Goal: Information Seeking & Learning: Find specific fact

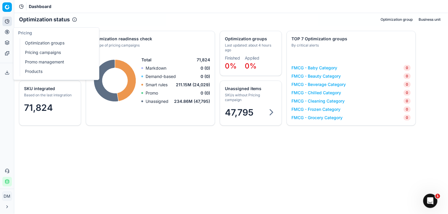
click at [7, 32] on icon at bounding box center [7, 32] width 5 height 5
click at [56, 44] on link "Optimization groups" at bounding box center [57, 43] width 69 height 8
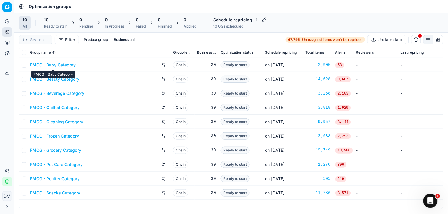
click at [60, 67] on link "FMCG - Baby Category" at bounding box center [53, 65] width 46 height 6
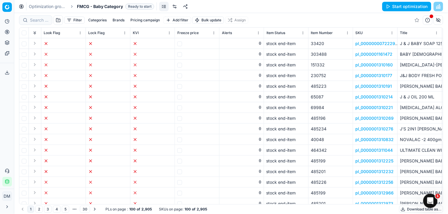
click at [9, 42] on icon at bounding box center [7, 42] width 5 height 5
click at [7, 54] on icon at bounding box center [7, 53] width 4 height 4
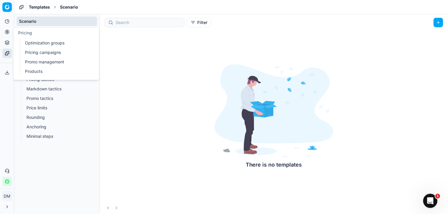
click at [8, 32] on icon at bounding box center [7, 32] width 5 height 5
click at [34, 69] on link "Products" at bounding box center [57, 71] width 69 height 8
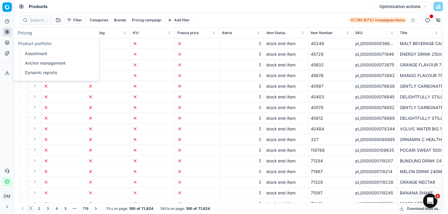
click at [8, 41] on icon at bounding box center [7, 42] width 4 height 2
click at [8, 23] on icon at bounding box center [7, 21] width 5 height 5
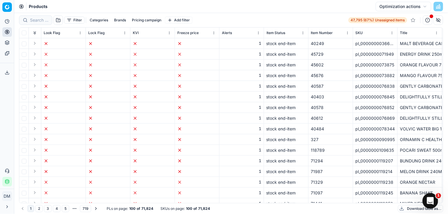
click at [427, 203] on icon "Open Intercom Messenger" at bounding box center [429, 201] width 10 height 10
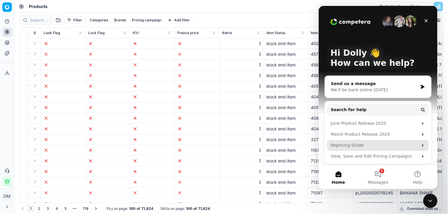
scroll to position [2, 0]
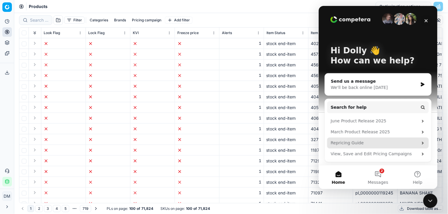
click at [396, 141] on div "Repricing Guide" at bounding box center [373, 143] width 87 height 6
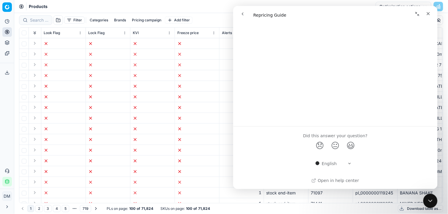
scroll to position [693, 0]
click at [221, 108] on td "1" at bounding box center [241, 107] width 45 height 11
click at [427, 14] on icon "Close" at bounding box center [427, 13] width 5 height 5
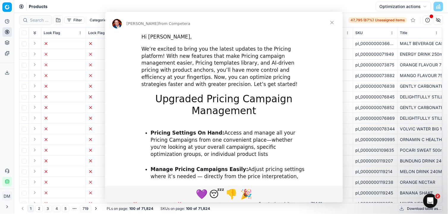
scroll to position [0, 0]
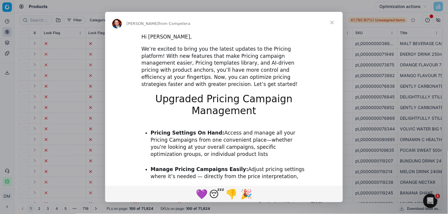
click at [336, 24] on span "Close" at bounding box center [331, 22] width 21 height 21
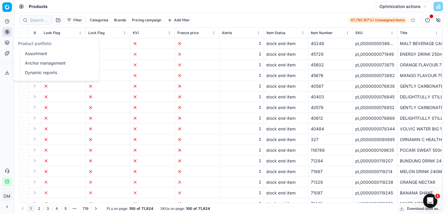
drag, startPoint x: 9, startPoint y: 42, endPoint x: 15, endPoint y: 43, distance: 5.7
click at [9, 43] on button "Product portfolio" at bounding box center [6, 42] width 9 height 9
click at [6, 22] on icon at bounding box center [7, 21] width 5 height 5
click at [5, 11] on html "Pricing platform Analytics Pricing Product portfolio Templates Export service 0…" at bounding box center [224, 107] width 448 height 214
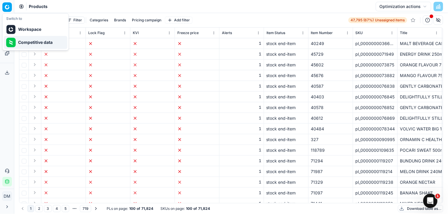
click at [23, 38] on div "Competitive data" at bounding box center [36, 42] width 64 height 13
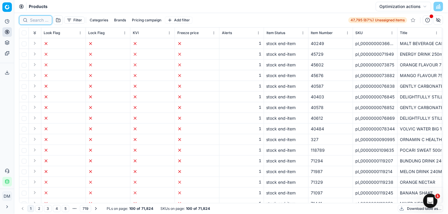
click at [42, 18] on input at bounding box center [39, 20] width 18 height 6
paste input "0899681002652"
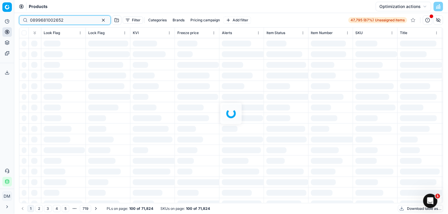
type input "0899681002652"
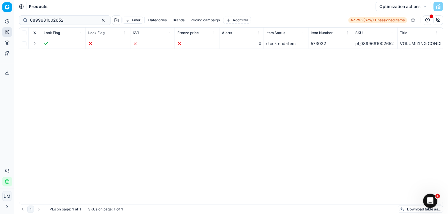
drag, startPoint x: 440, startPoint y: 49, endPoint x: 440, endPoint y: 39, distance: 10.7
click at [440, 39] on div "0899681002652 Filter Categories Brands Pricing campaign Add filter 47,795 (67%)…" at bounding box center [230, 113] width 433 height 201
click at [363, 42] on span "pl_0899681002652" at bounding box center [374, 44] width 39 height 6
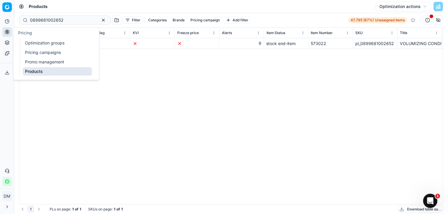
click at [8, 35] on button "Pricing" at bounding box center [6, 31] width 9 height 9
click at [201, 106] on div "0 stock end-item 573022 pl_0899681002652 VOLUMIZING CONDITIONER 366ML nft AGADIR" at bounding box center [230, 121] width 423 height 166
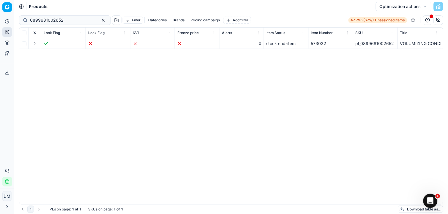
drag, startPoint x: 446, startPoint y: 168, endPoint x: 431, endPoint y: 45, distance: 124.4
click at [432, 47] on div "0899681002652 Filter Categories Brands Pricing campaign Add filter 47,795 (67%)…" at bounding box center [230, 113] width 433 height 201
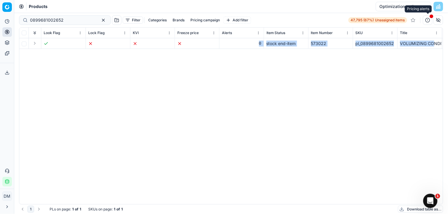
click at [427, 20] on button "button" at bounding box center [427, 19] width 9 height 9
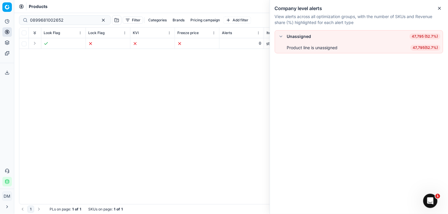
click at [285, 36] on div "Unassigned 47,795 (52.7%)" at bounding box center [358, 36] width 163 height 7
click at [278, 38] on button "button" at bounding box center [280, 36] width 7 height 7
drag, startPoint x: 234, startPoint y: 99, endPoint x: 318, endPoint y: 60, distance: 93.1
click at [235, 98] on div "0 stock end-item 573022 pl_0899681002652 VOLUMIZING CONDITIONER 366ML nft AGADIR" at bounding box center [230, 121] width 423 height 166
click at [440, 7] on icon "button" at bounding box center [439, 8] width 5 height 5
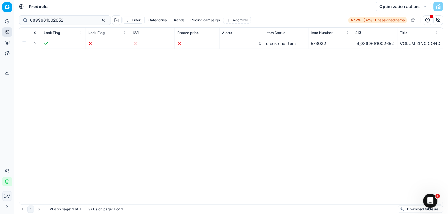
drag, startPoint x: 393, startPoint y: 19, endPoint x: 403, endPoint y: 19, distance: 10.1
click at [393, 19] on span "Unassigned items" at bounding box center [390, 20] width 30 height 5
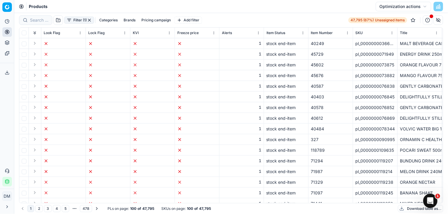
click at [33, 6] on span "Products" at bounding box center [38, 7] width 19 height 6
click at [22, 7] on icon at bounding box center [20, 6] width 1 height 1
click at [424, 7] on button "Optimization actions" at bounding box center [403, 6] width 56 height 9
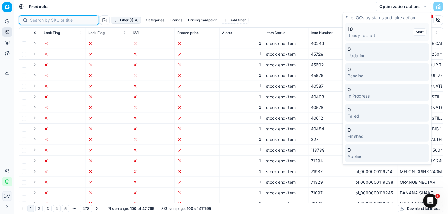
drag, startPoint x: 34, startPoint y: 18, endPoint x: 34, endPoint y: 21, distance: 3.3
click at [34, 20] on input at bounding box center [62, 20] width 65 height 6
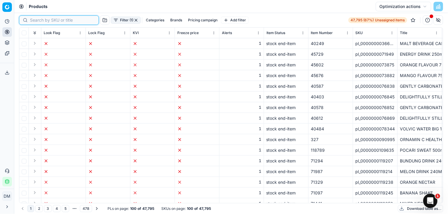
paste input "0899681002652"
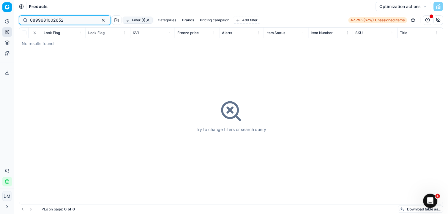
type input "0899681002652"
click at [13, 41] on button "Toggle Sidebar" at bounding box center [14, 107] width 5 height 214
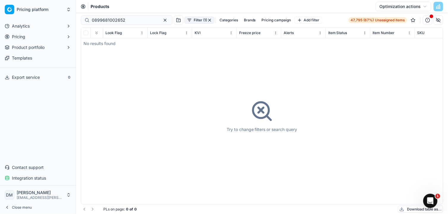
click at [7, 45] on button "Product portfolio" at bounding box center [37, 47] width 71 height 9
drag, startPoint x: 30, startPoint y: 57, endPoint x: 37, endPoint y: 57, distance: 7.1
click at [30, 57] on link "Assortment" at bounding box center [38, 57] width 56 height 8
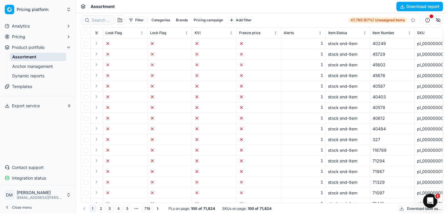
click at [30, 24] on span "Analytics" at bounding box center [21, 26] width 18 height 6
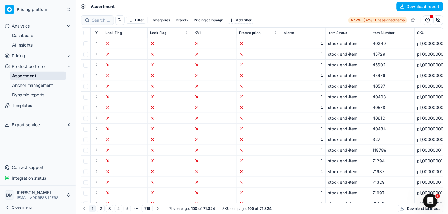
click at [28, 46] on link "AI Insights" at bounding box center [38, 45] width 56 height 8
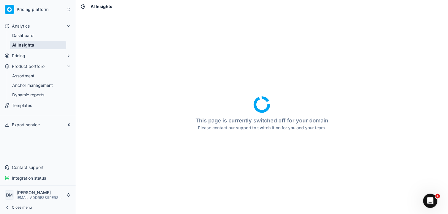
drag, startPoint x: 28, startPoint y: 52, endPoint x: 48, endPoint y: 56, distance: 20.2
click at [28, 52] on button "Pricing" at bounding box center [37, 55] width 71 height 9
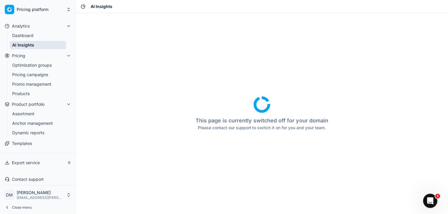
click at [29, 92] on link "Products" at bounding box center [38, 94] width 56 height 8
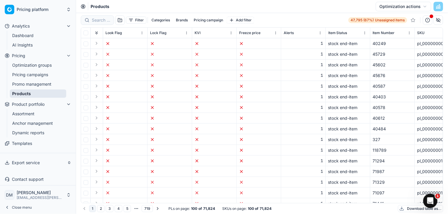
click at [94, 10] on div "Products Optimization actions" at bounding box center [262, 6] width 372 height 13
click at [99, 19] on input at bounding box center [101, 20] width 18 height 6
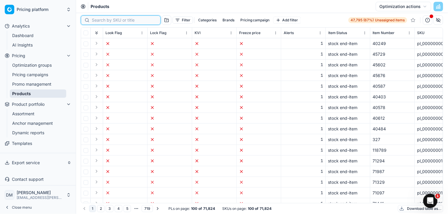
paste input "0899681002652"
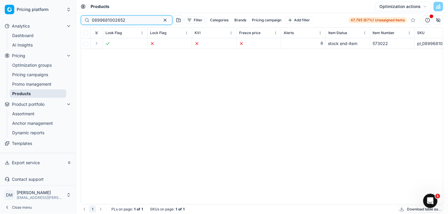
type input "0899681002652"
click at [108, 43] on icon at bounding box center [107, 43] width 5 height 5
click at [95, 42] on button "Expand" at bounding box center [96, 43] width 7 height 7
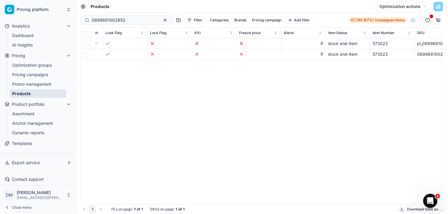
click at [226, 127] on div "0 stock end-item 573022 pl_0899681002652 VOLUMIZING CONDITIONER 366ML 0 stock e…" at bounding box center [262, 121] width 362 height 166
drag, startPoint x: 97, startPoint y: 54, endPoint x: 105, endPoint y: 58, distance: 9.6
click at [96, 55] on td at bounding box center [97, 54] width 12 height 11
click at [109, 56] on icon at bounding box center [107, 54] width 5 height 5
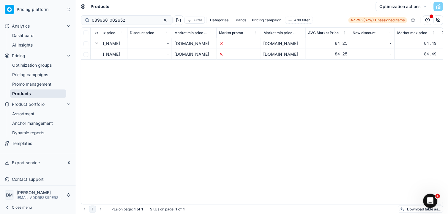
scroll to position [0, 3951]
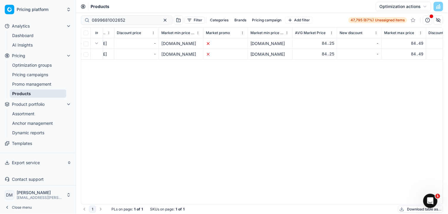
click at [269, 44] on div "[DOMAIN_NAME]" at bounding box center [269, 44] width 39 height 6
click at [269, 33] on span "Market min price competitor name" at bounding box center [267, 33] width 34 height 5
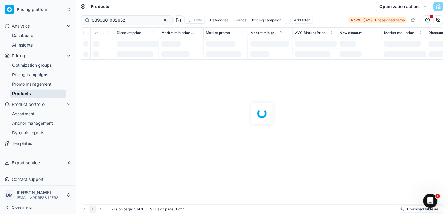
click at [272, 34] on div at bounding box center [262, 113] width 372 height 201
